Goal: Navigation & Orientation: Find specific page/section

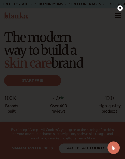
click at [120, 9] on icon at bounding box center [120, 8] width 3 height 3
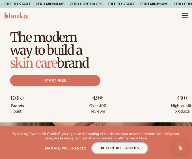
click at [125, 147] on button "accept all cookies" at bounding box center [119, 148] width 55 height 10
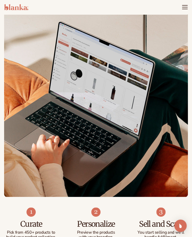
scroll to position [412, 0]
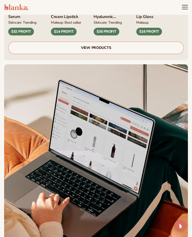
click at [125, 6] on icon "Menu" at bounding box center [185, 7] width 7 height 7
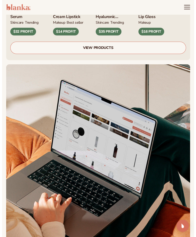
scroll to position [407, 0]
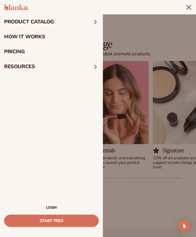
click at [33, 65] on summary "resources" at bounding box center [51, 66] width 103 height 15
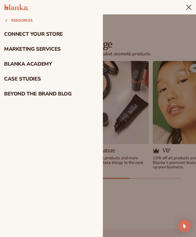
click at [27, 19] on button "resources" at bounding box center [51, 20] width 103 height 12
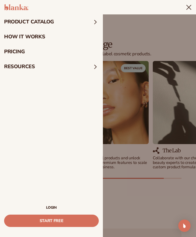
click at [44, 20] on summary "product catalog" at bounding box center [51, 21] width 103 height 15
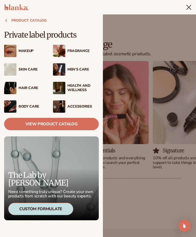
click at [83, 105] on div "Accessories" at bounding box center [82, 107] width 31 height 4
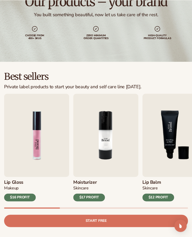
scroll to position [103, 0]
